Goal: Transaction & Acquisition: Purchase product/service

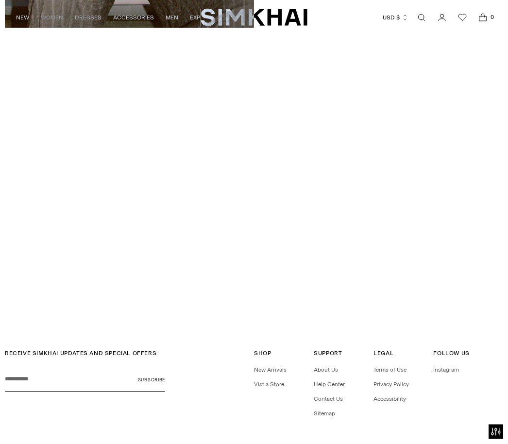
scroll to position [1816, 0]
click at [336, 443] on div "RECEIVE SIMKHAI UPDATES AND SPECIAL OFFERS: Your email Subscribe Shop Shop New …" at bounding box center [254, 411] width 508 height 170
click at [334, 396] on link "Contact Us" at bounding box center [328, 399] width 29 height 7
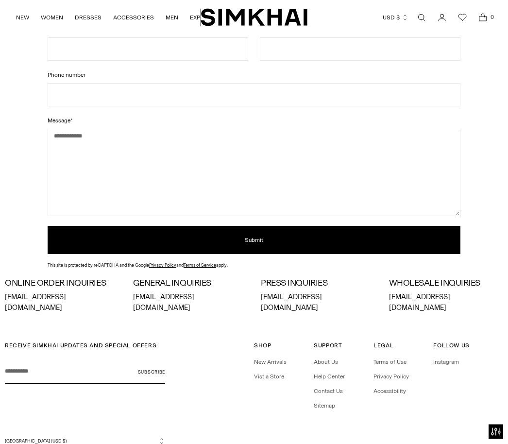
scroll to position [130, 0]
click at [329, 373] on link "Help Center" at bounding box center [329, 376] width 31 height 7
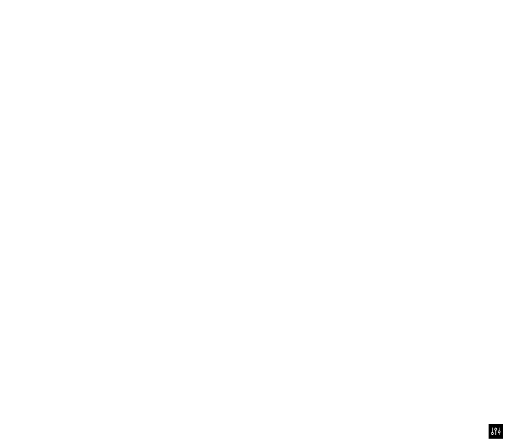
scroll to position [160, 0]
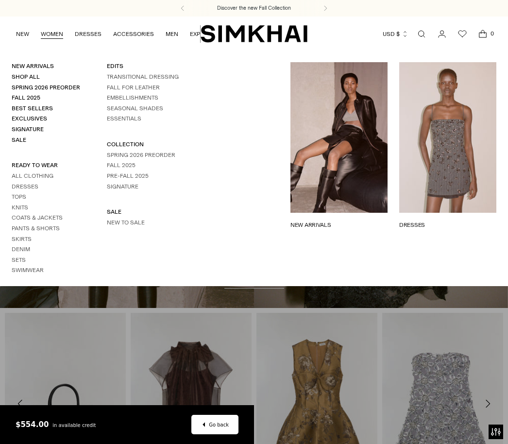
click at [425, 31] on link "Open search modal" at bounding box center [421, 33] width 19 height 19
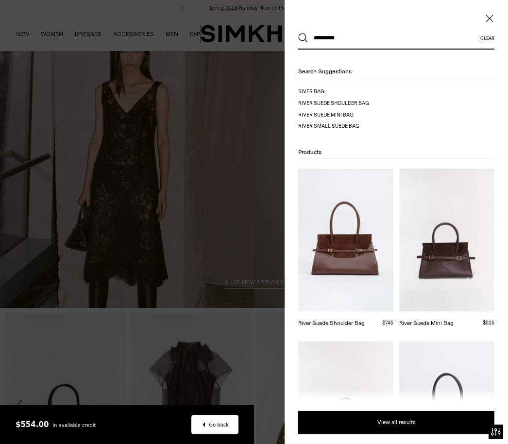
type input "*********"
click at [320, 92] on mark "river bag" at bounding box center [311, 91] width 26 height 6
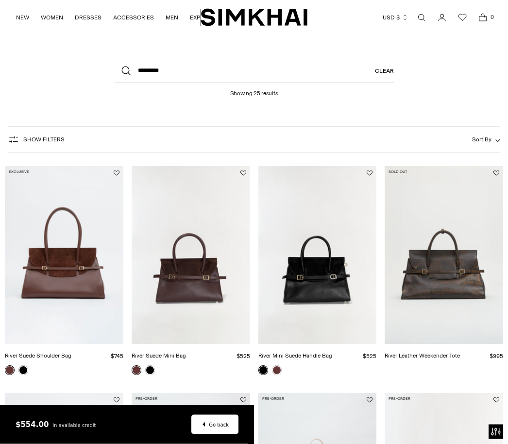
scroll to position [23, 0]
click at [71, 352] on link "River Suede Shoulder Bag" at bounding box center [38, 355] width 67 height 7
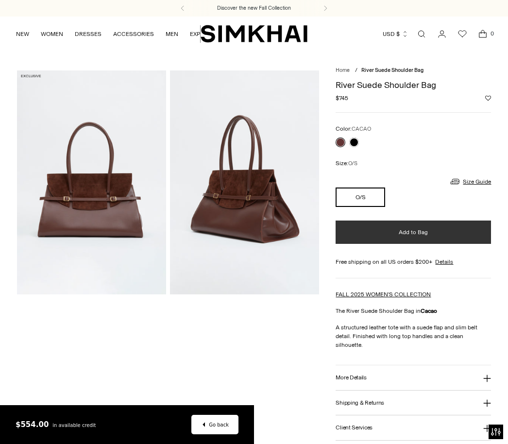
click at [428, 232] on button "Add to Bag" at bounding box center [413, 231] width 155 height 23
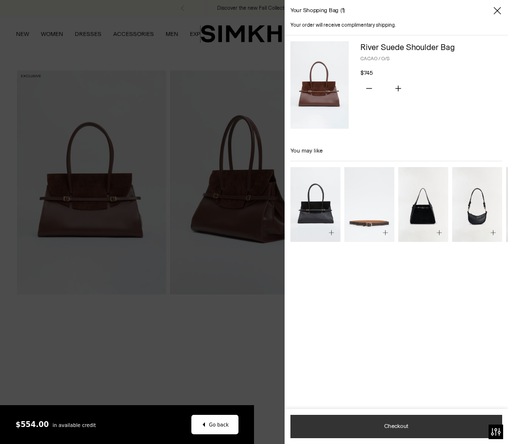
click at [417, 427] on button "Checkout" at bounding box center [396, 426] width 212 height 23
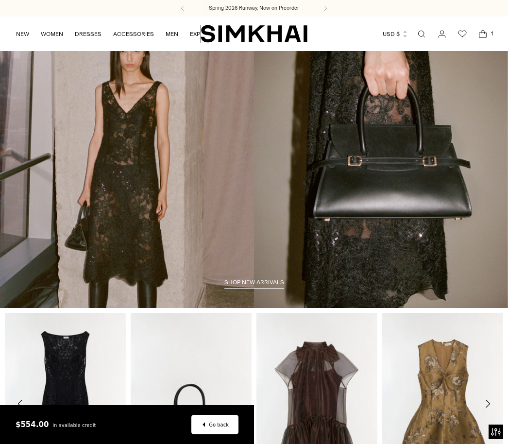
click at [484, 33] on icon "Open cart modal" at bounding box center [482, 35] width 7 height 5
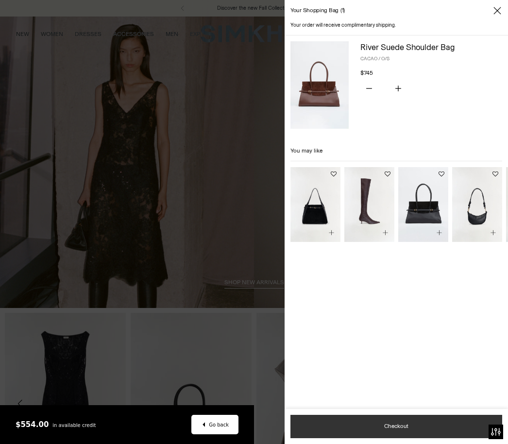
click at [407, 428] on button "Checkout" at bounding box center [396, 426] width 212 height 23
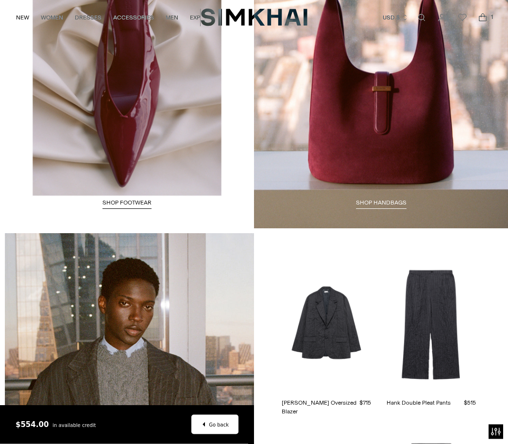
scroll to position [1231, 0]
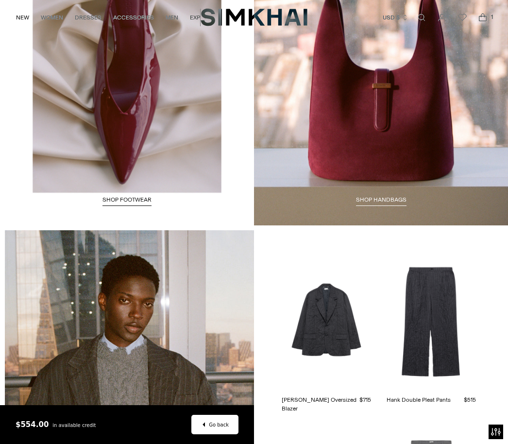
click at [387, 196] on link "Shop HANDBAGS" at bounding box center [381, 201] width 51 height 10
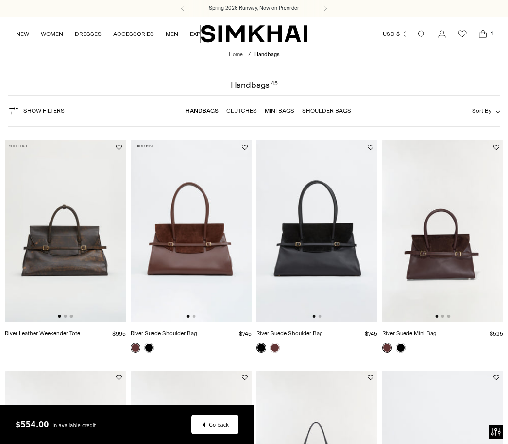
click at [190, 272] on img at bounding box center [191, 231] width 121 height 182
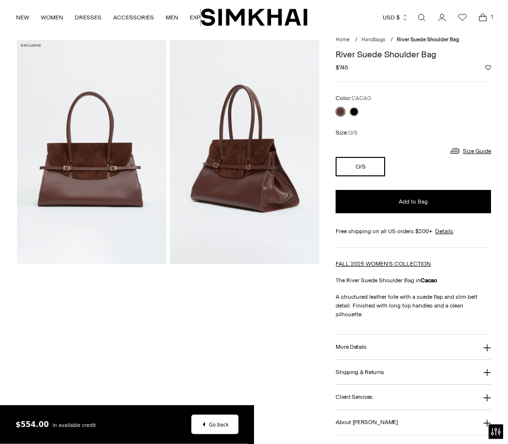
scroll to position [31, 0]
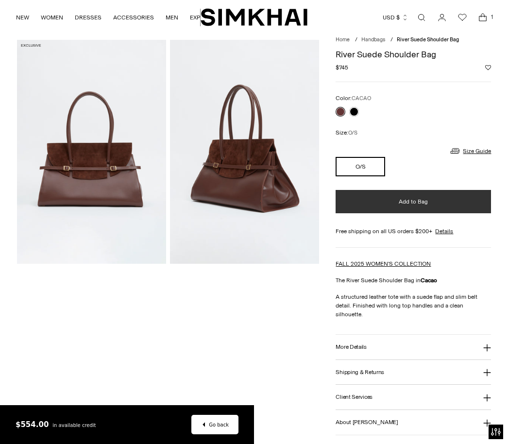
click at [448, 200] on button "Add to Bag" at bounding box center [413, 201] width 155 height 23
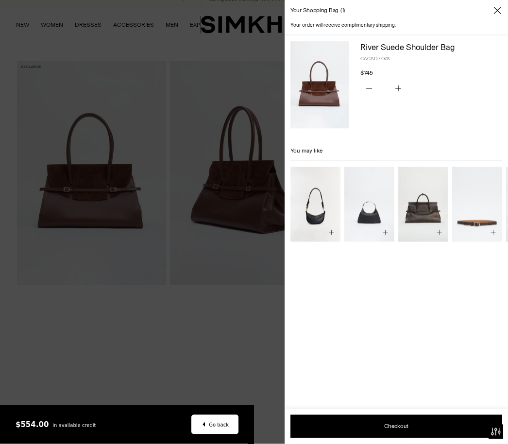
scroll to position [0, 0]
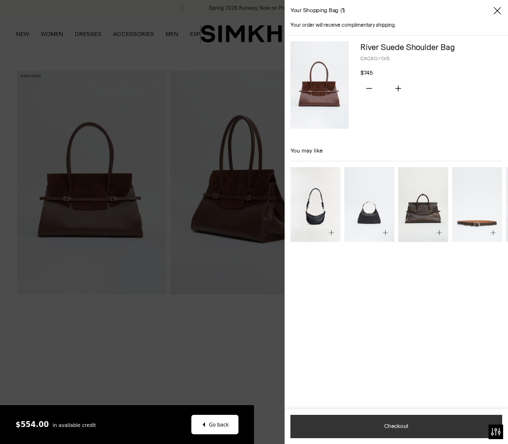
click at [393, 427] on button "Checkout" at bounding box center [396, 426] width 212 height 23
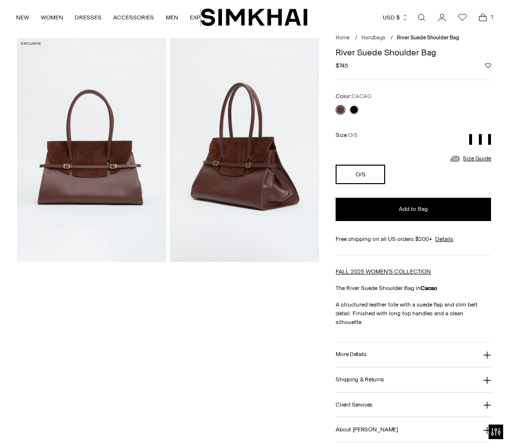
scroll to position [33, 0]
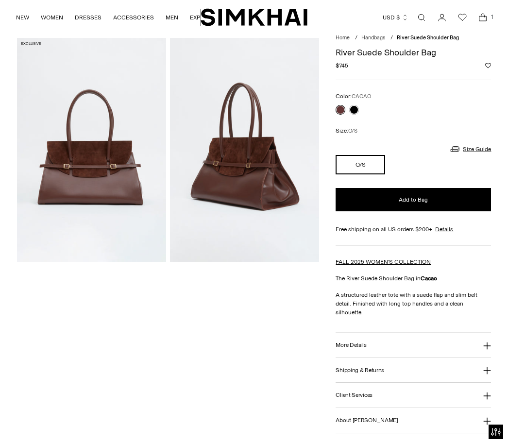
click at [490, 17] on span "1" at bounding box center [492, 17] width 9 height 9
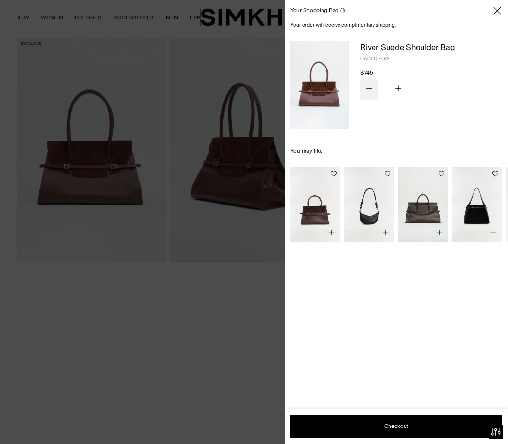
click at [373, 83] on button "Subtract product quantity" at bounding box center [368, 89] width 17 height 20
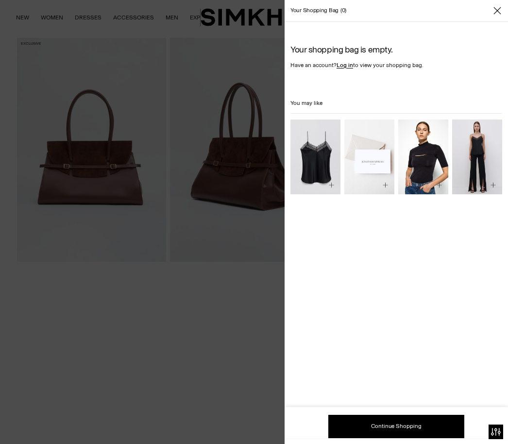
click at [495, 9] on icon "Close" at bounding box center [497, 11] width 8 height 10
